Goal: Book appointment/travel/reservation

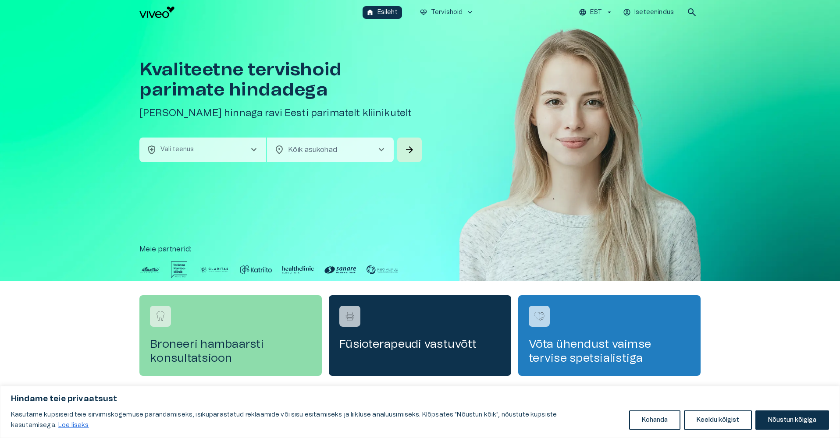
click at [213, 330] on div "Broneeri hambaarsti konsultatsioon" at bounding box center [230, 335] width 182 height 81
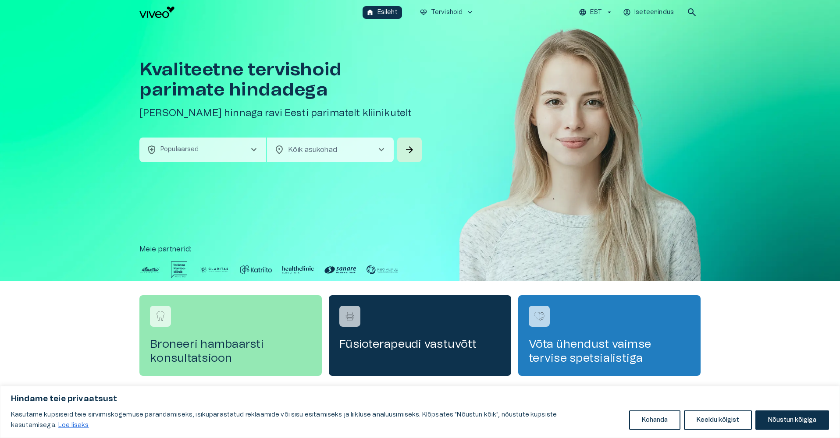
scroll to position [209, 0]
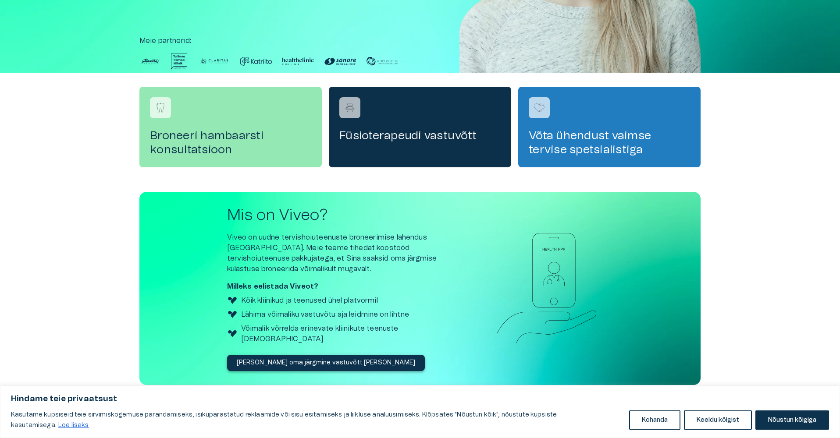
click at [380, 151] on div "Füsioterapeudi vastuvõtt" at bounding box center [420, 127] width 182 height 81
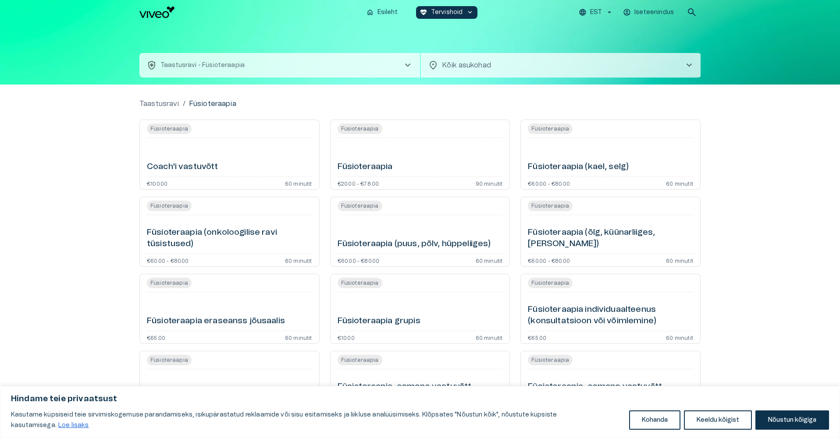
click at [191, 175] on div "Füsioteraapia Coach'i vastuvõtt €100.00 60 minutit" at bounding box center [229, 155] width 180 height 70
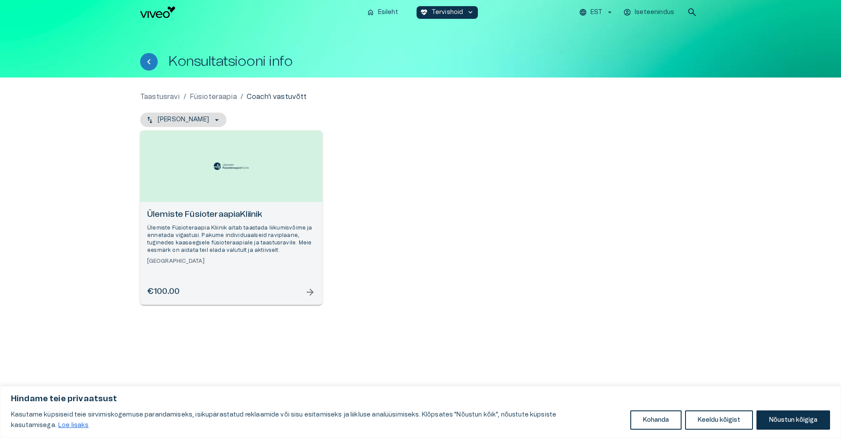
click at [206, 203] on div "Ülemiste FüsioteraapiaKliinik Ülemiste Füsioteraapia Kliinik aitab taastada lii…" at bounding box center [231, 253] width 182 height 103
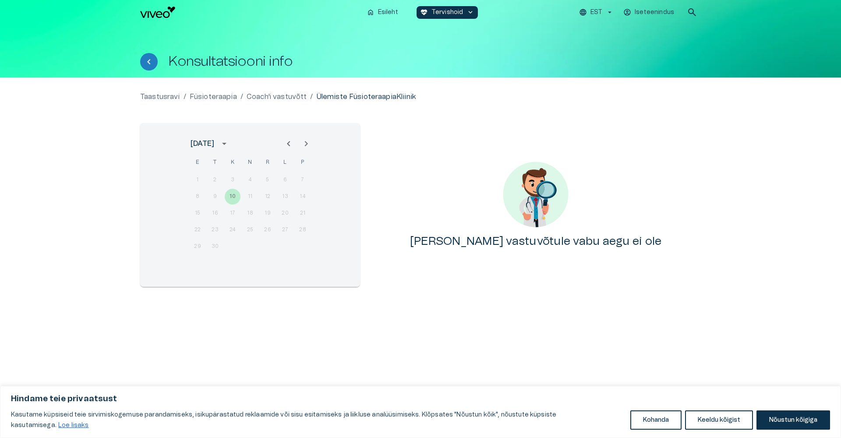
click at [160, 14] on img "Navigate to homepage" at bounding box center [157, 12] width 35 height 11
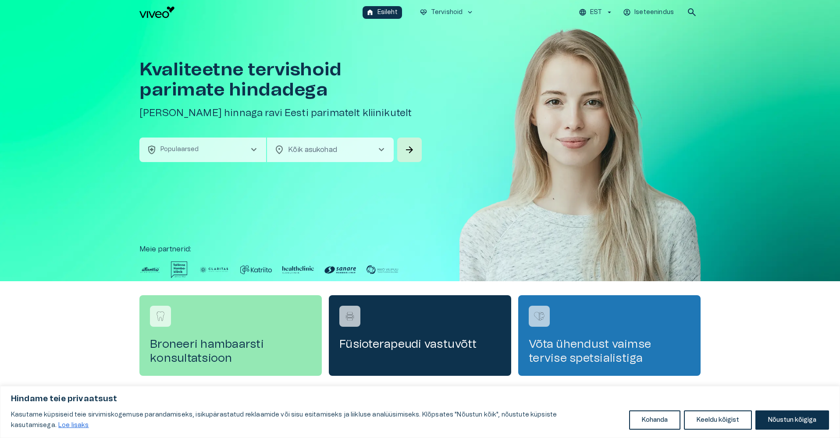
click at [586, 341] on h4 "Võta ühendust vaimse tervise spetsialistiga" at bounding box center [608, 351] width 161 height 28
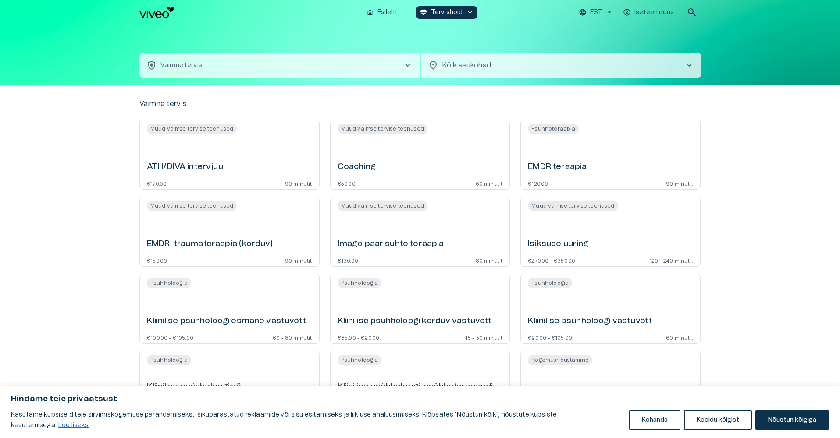
click at [387, 170] on div "Coaching" at bounding box center [419, 158] width 165 height 32
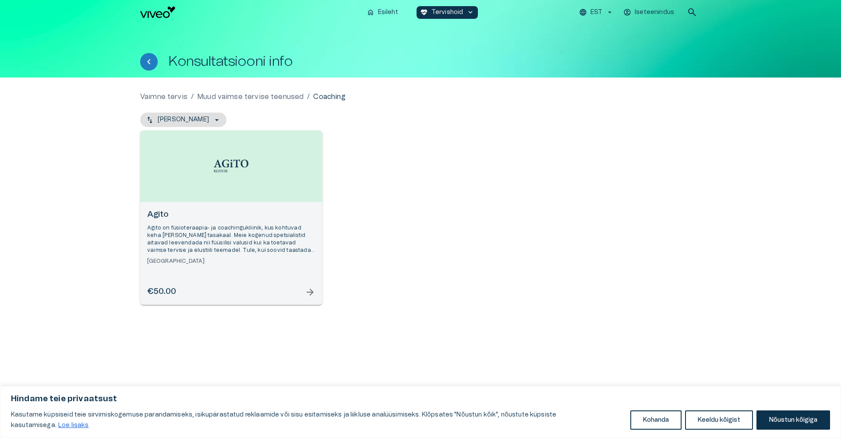
click at [208, 167] on div "Open selected supplier available booking dates" at bounding box center [231, 166] width 182 height 71
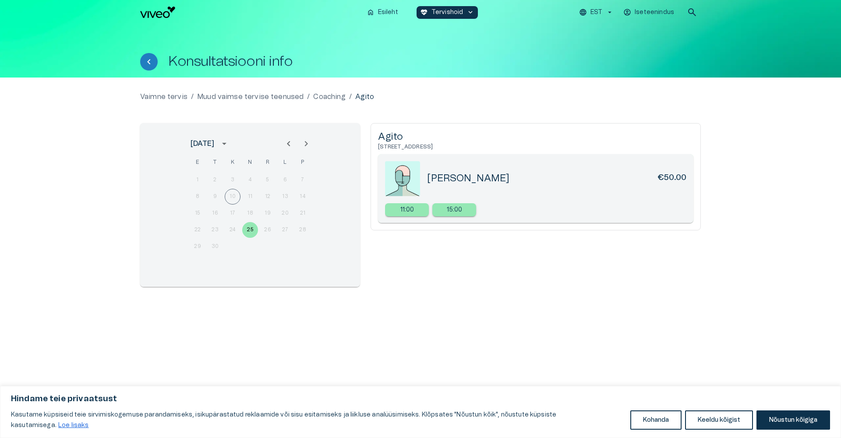
click at [159, 14] on img "Navigate to homepage" at bounding box center [157, 12] width 35 height 11
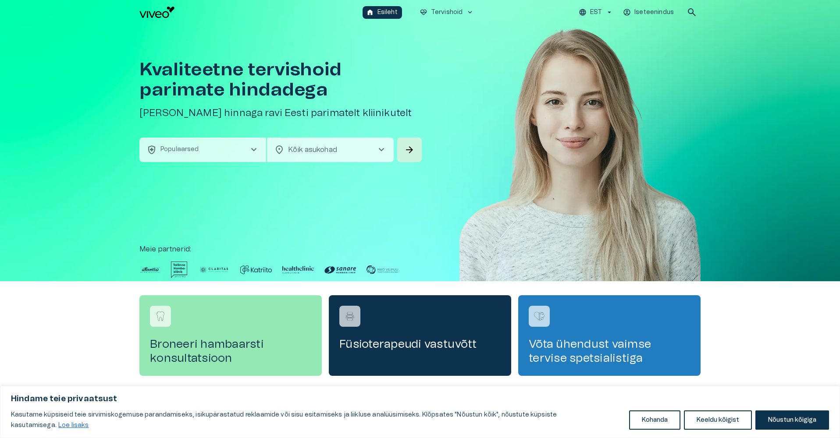
click at [152, 12] on img "Navigate to homepage" at bounding box center [156, 12] width 35 height 11
click at [156, 14] on img "Navigate to homepage" at bounding box center [156, 12] width 35 height 11
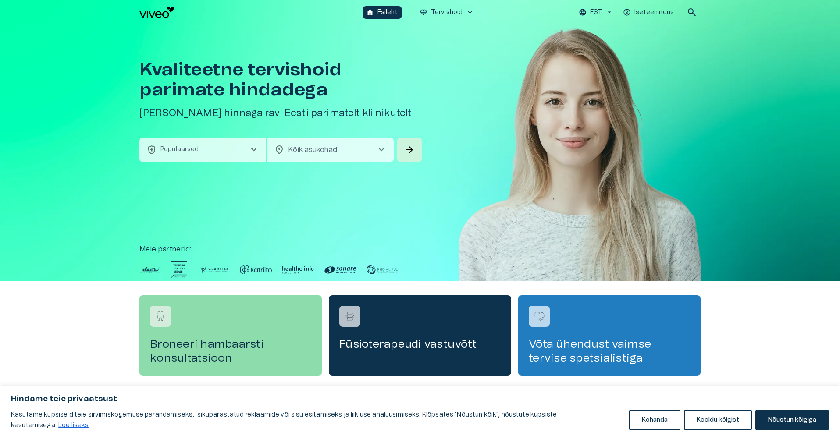
click at [222, 349] on h4 "Broneeri hambaarsti konsultatsioon" at bounding box center [230, 351] width 161 height 28
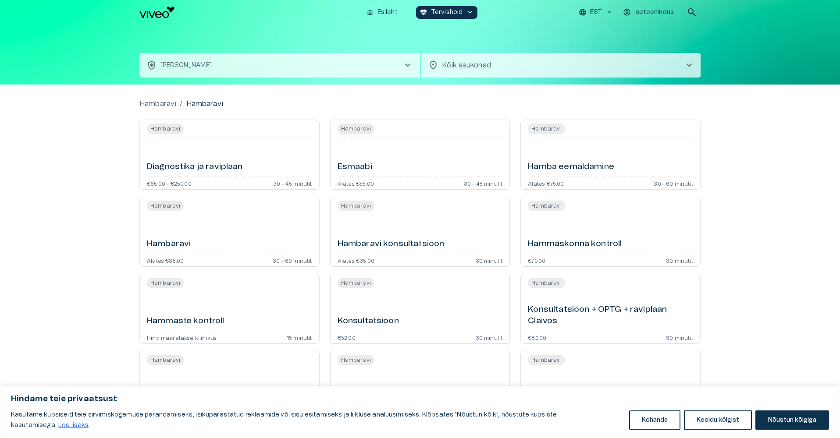
click at [193, 254] on hr "Open service booking details" at bounding box center [229, 254] width 165 height 0
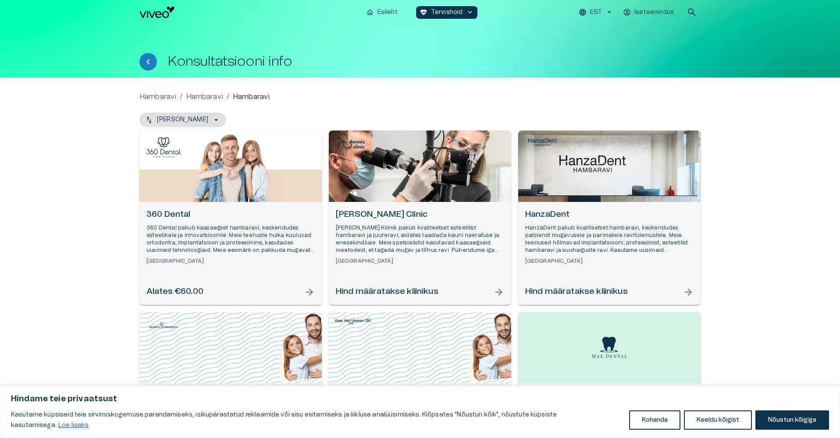
scroll to position [298, 0]
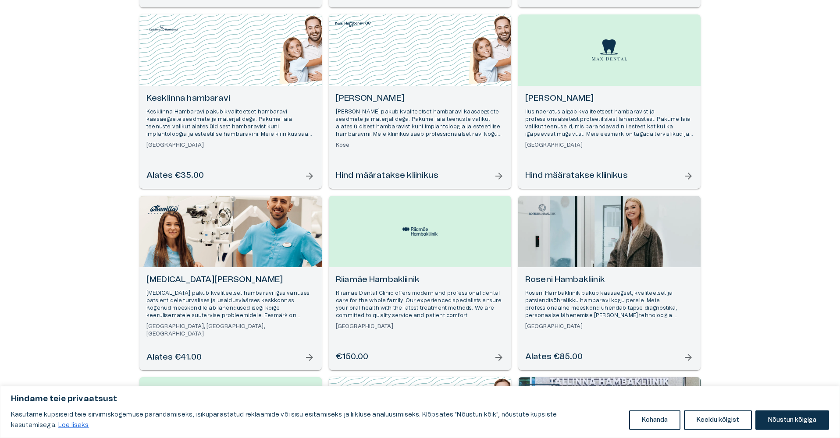
click at [397, 241] on div "Open selected supplier available booking dates" at bounding box center [420, 231] width 182 height 71
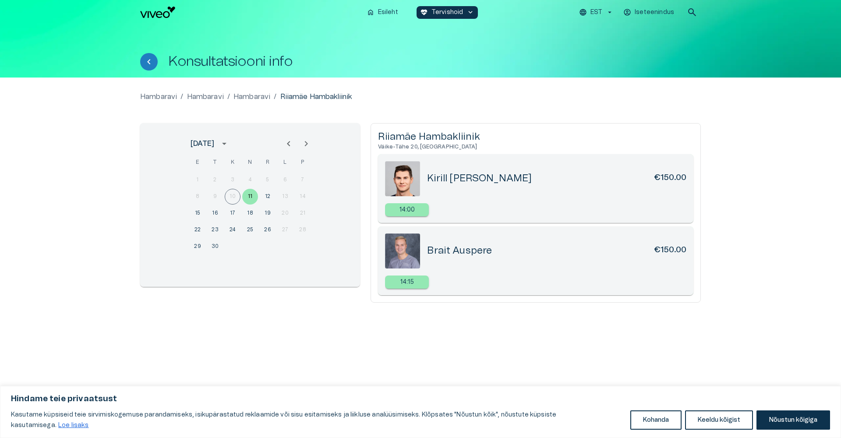
click at [213, 101] on p "Hambaravi" at bounding box center [205, 97] width 37 height 11
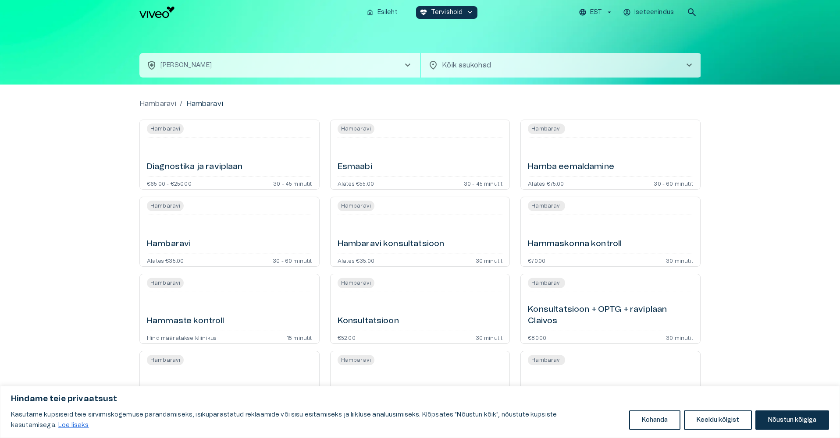
click at [202, 169] on h6 "Diagnostika ja raviplaan" at bounding box center [195, 167] width 96 height 12
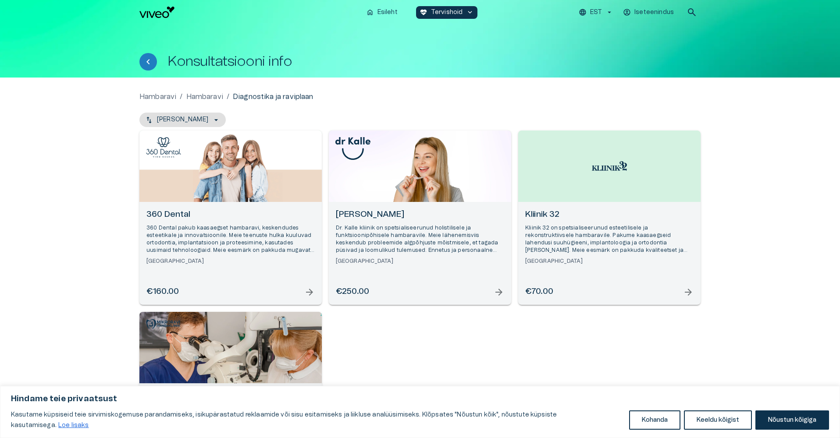
click at [229, 152] on div "Open selected supplier available booking dates" at bounding box center [230, 166] width 182 height 71
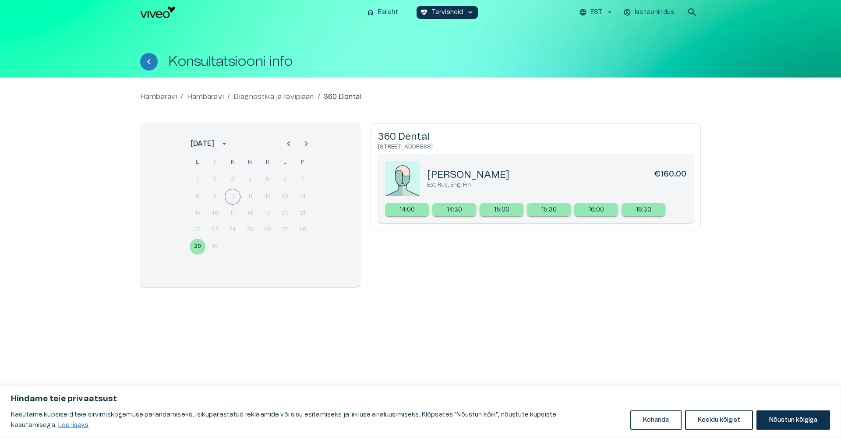
click at [167, 94] on p "Hambaravi" at bounding box center [158, 97] width 37 height 11
